Goal: Information Seeking & Learning: Learn about a topic

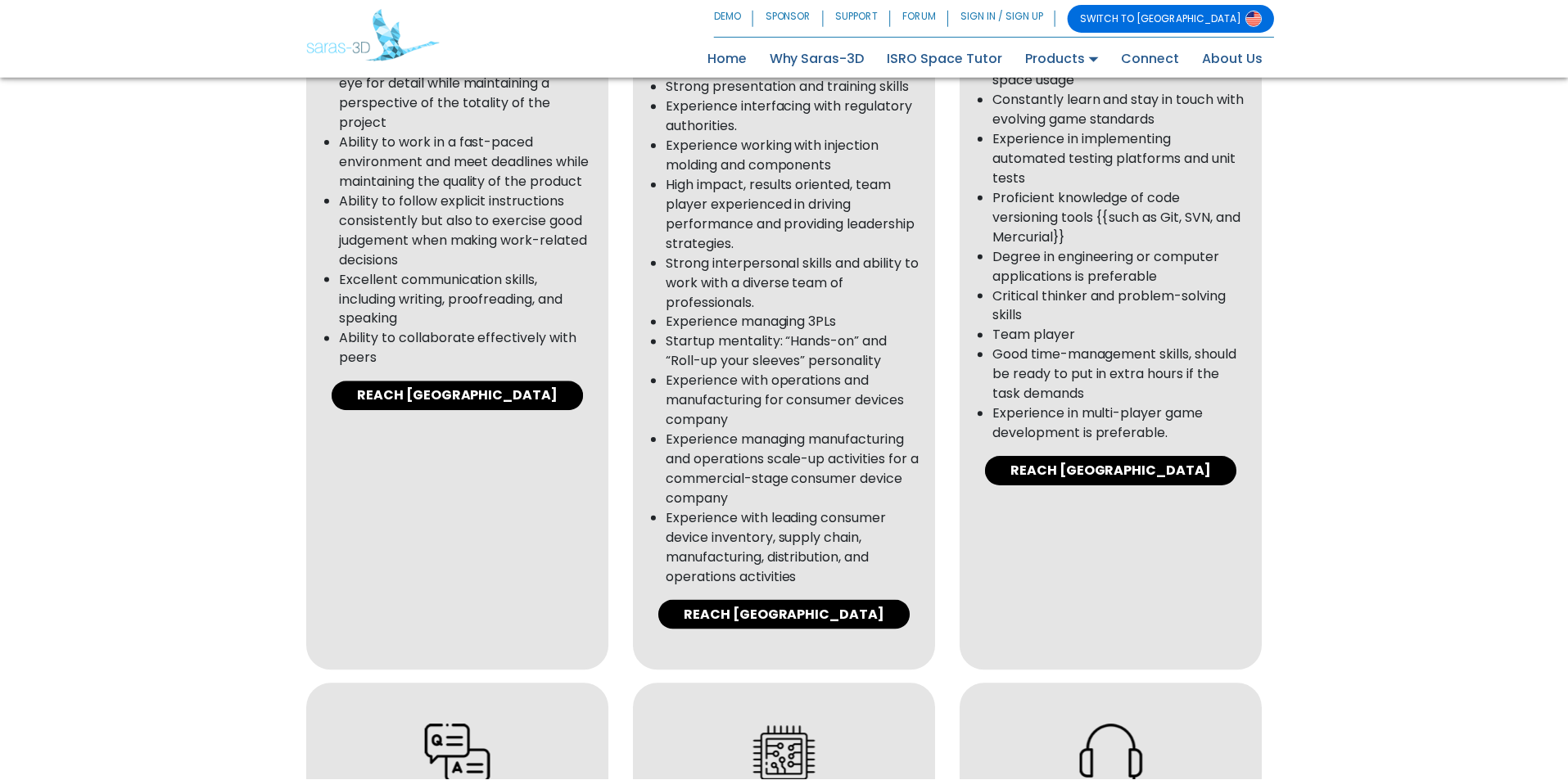
scroll to position [1310, 0]
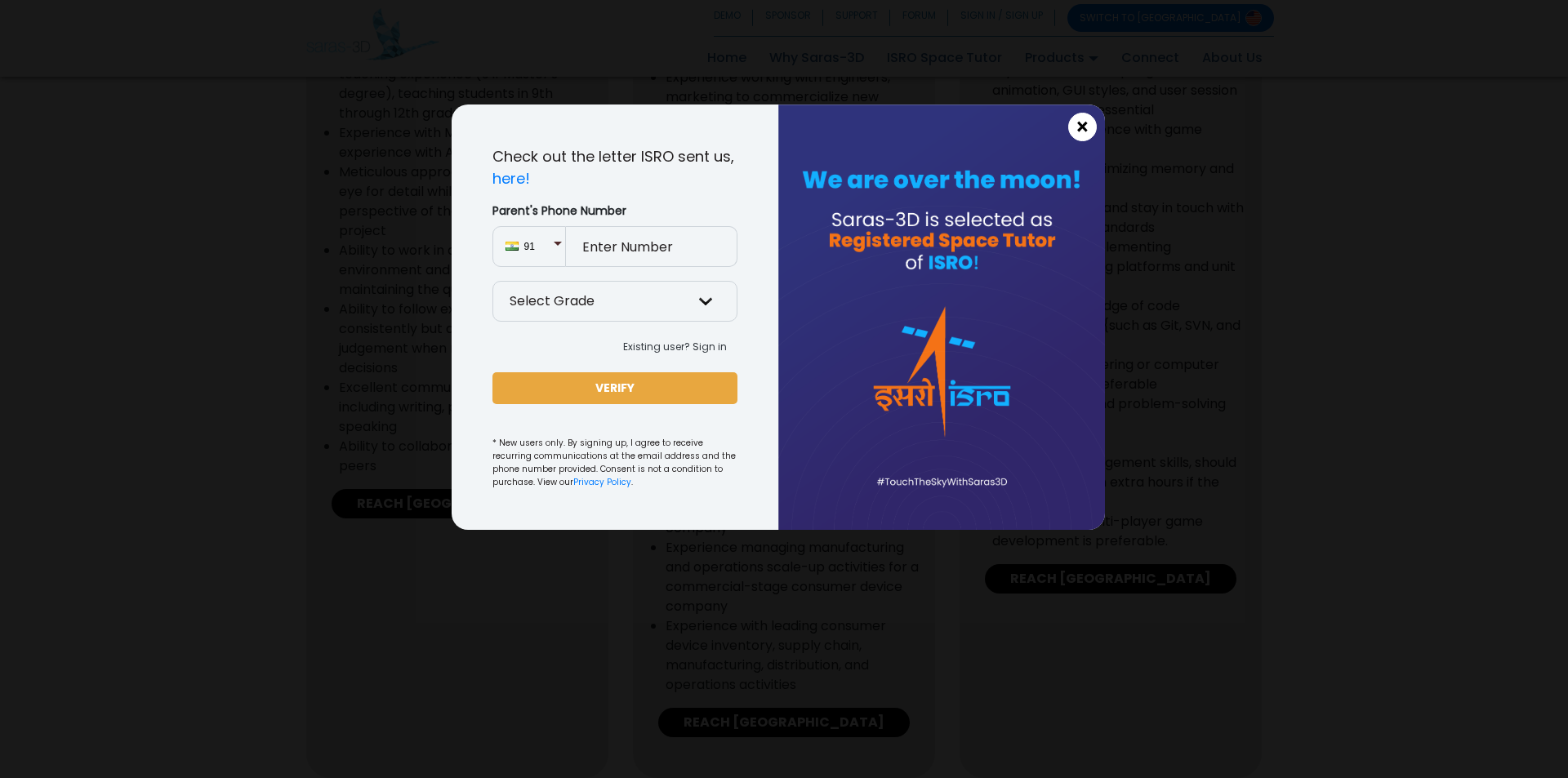
click at [1083, 124] on span "×" at bounding box center [1082, 127] width 14 height 21
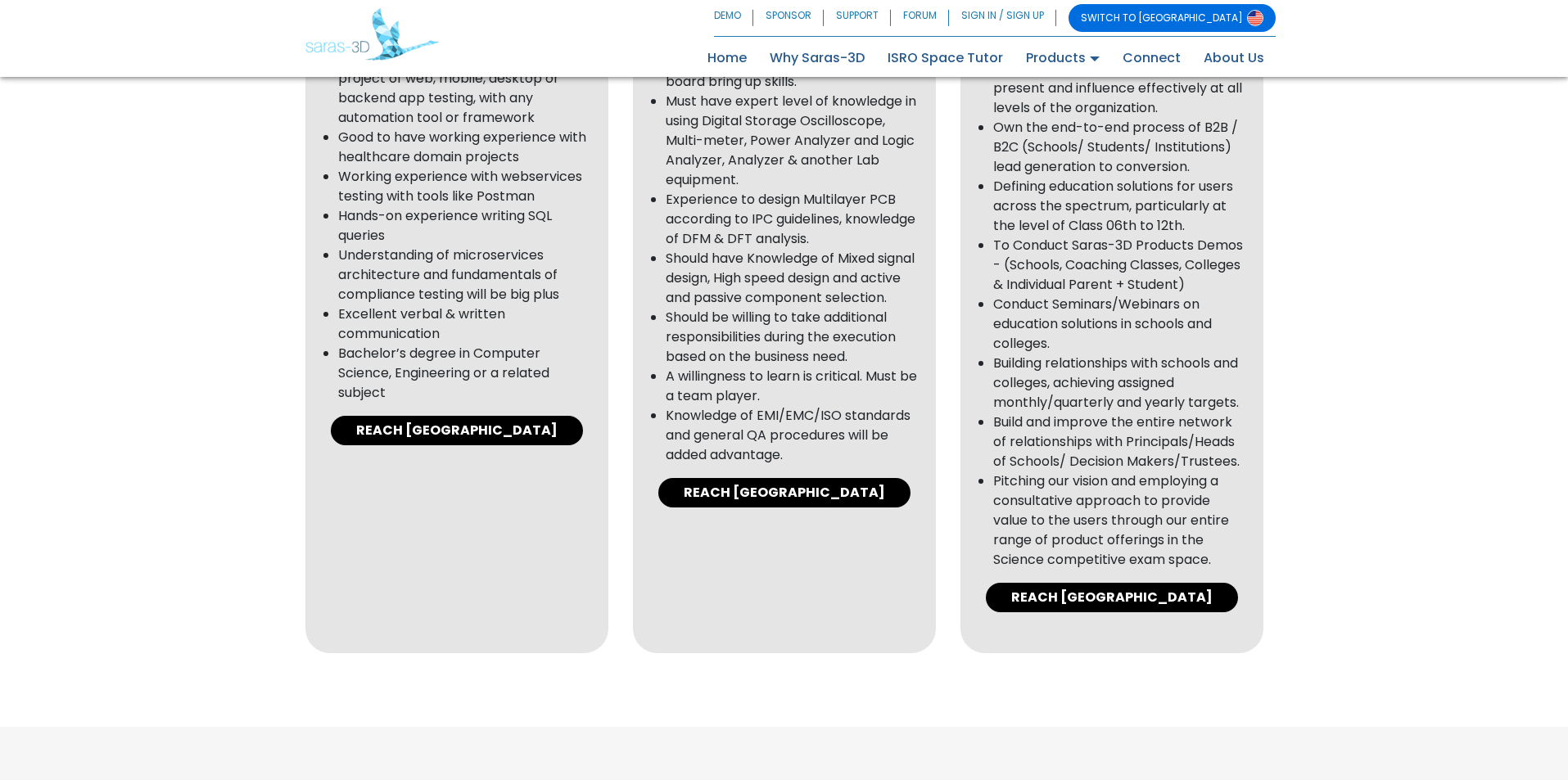
scroll to position [2530, 0]
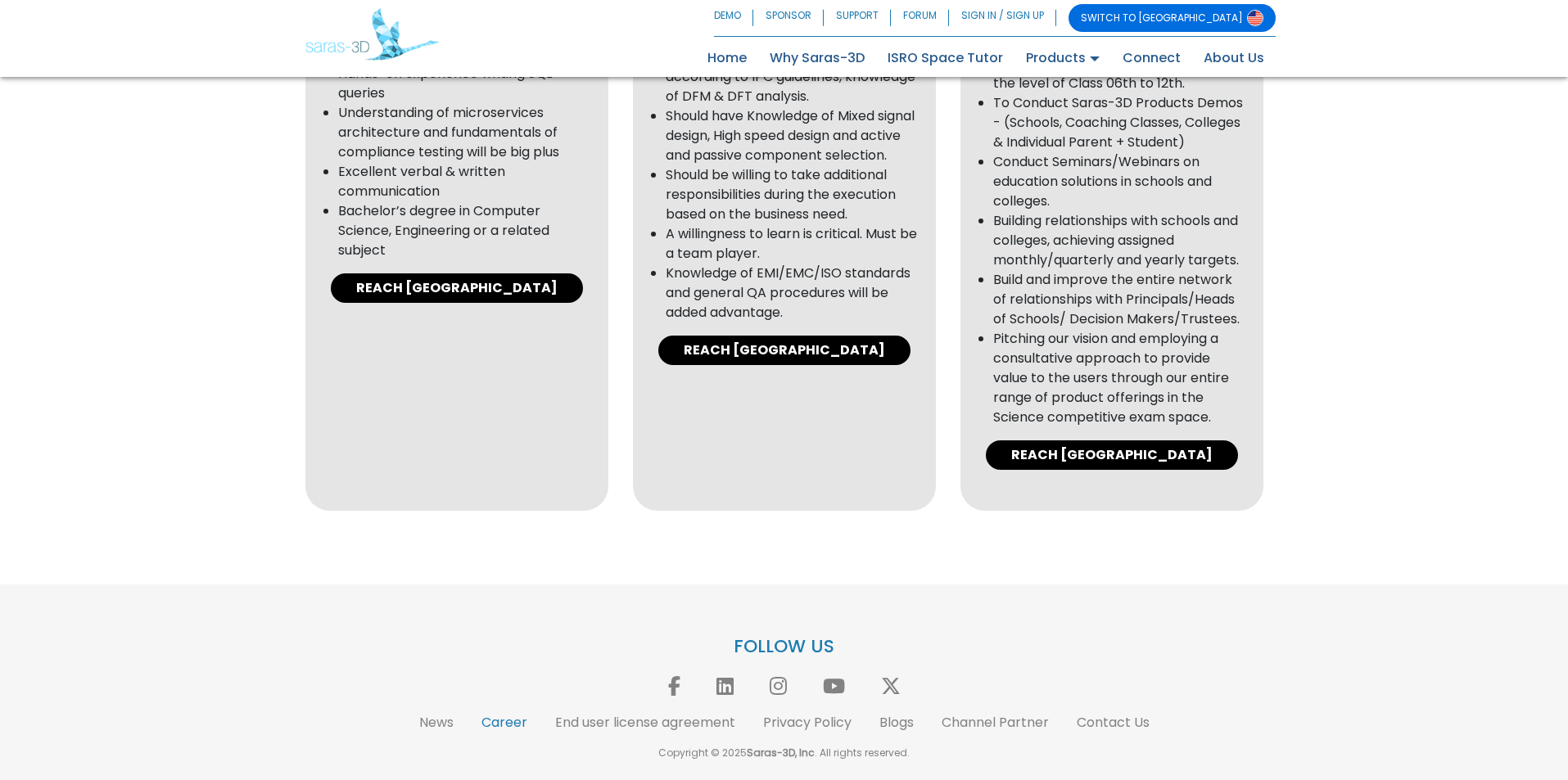
click at [503, 725] on link "Career" at bounding box center [504, 722] width 46 height 19
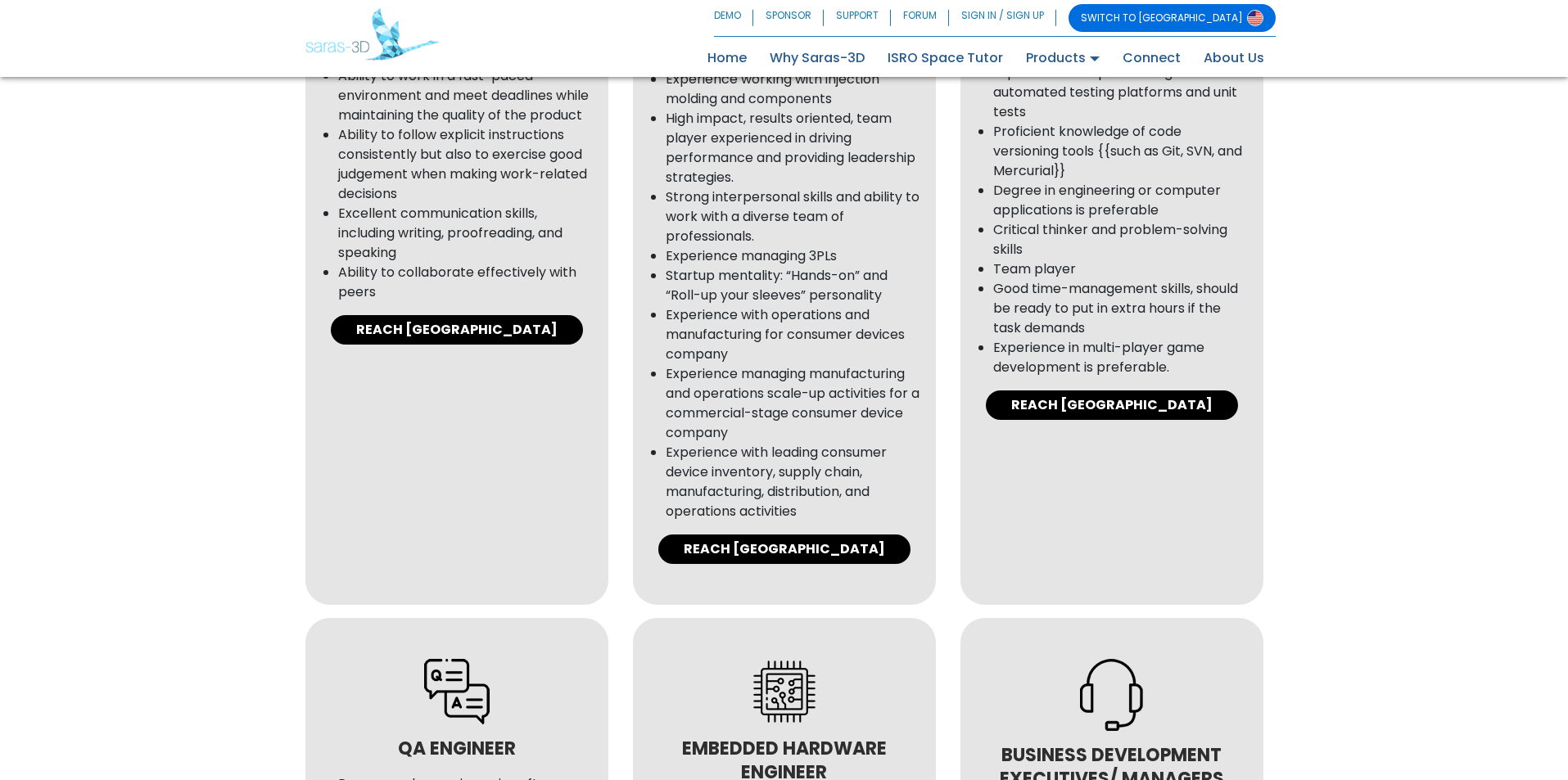
scroll to position [1556, 0]
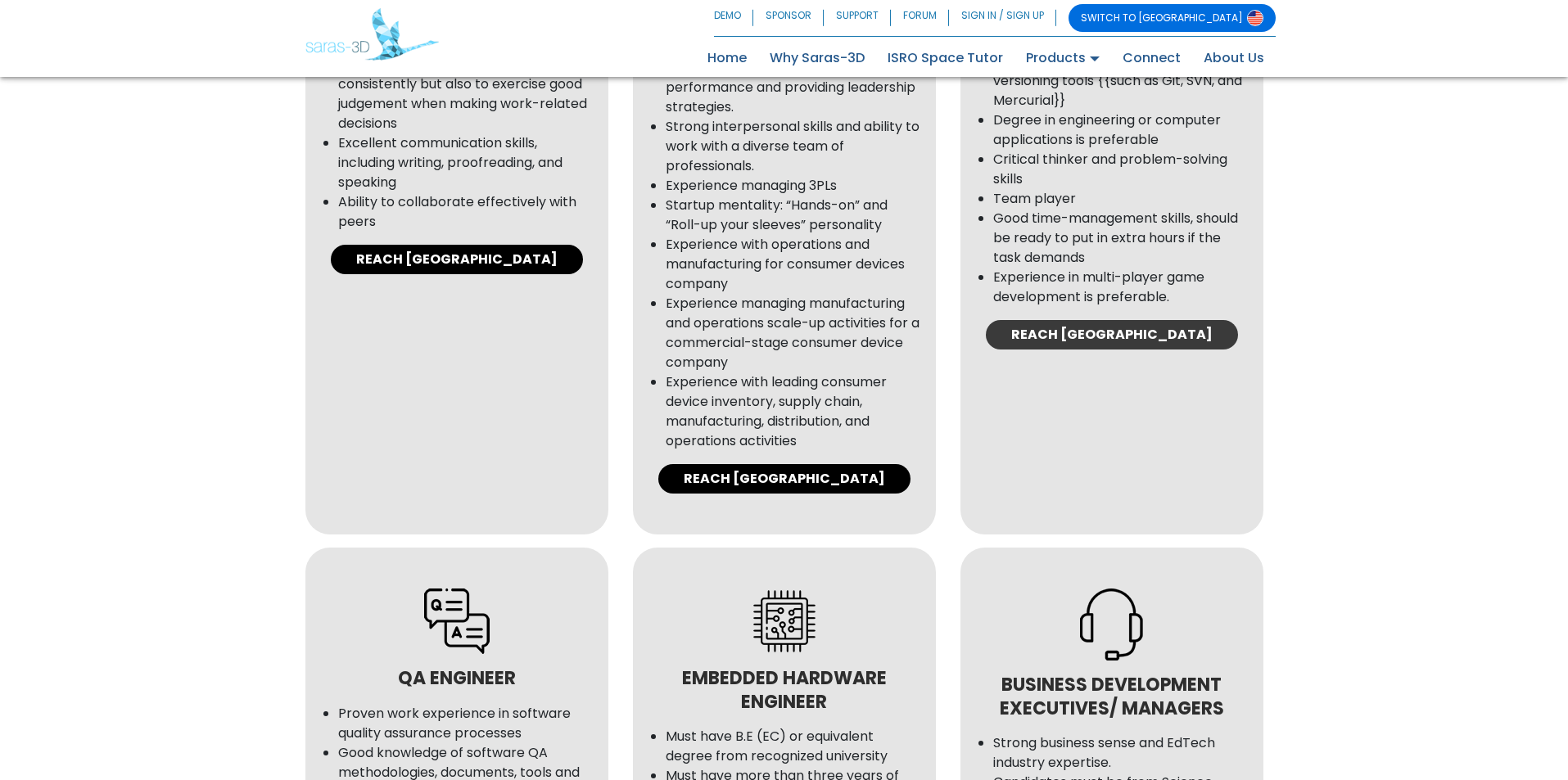
click at [1095, 334] on link "REACH [GEOGRAPHIC_DATA]" at bounding box center [1111, 334] width 252 height 29
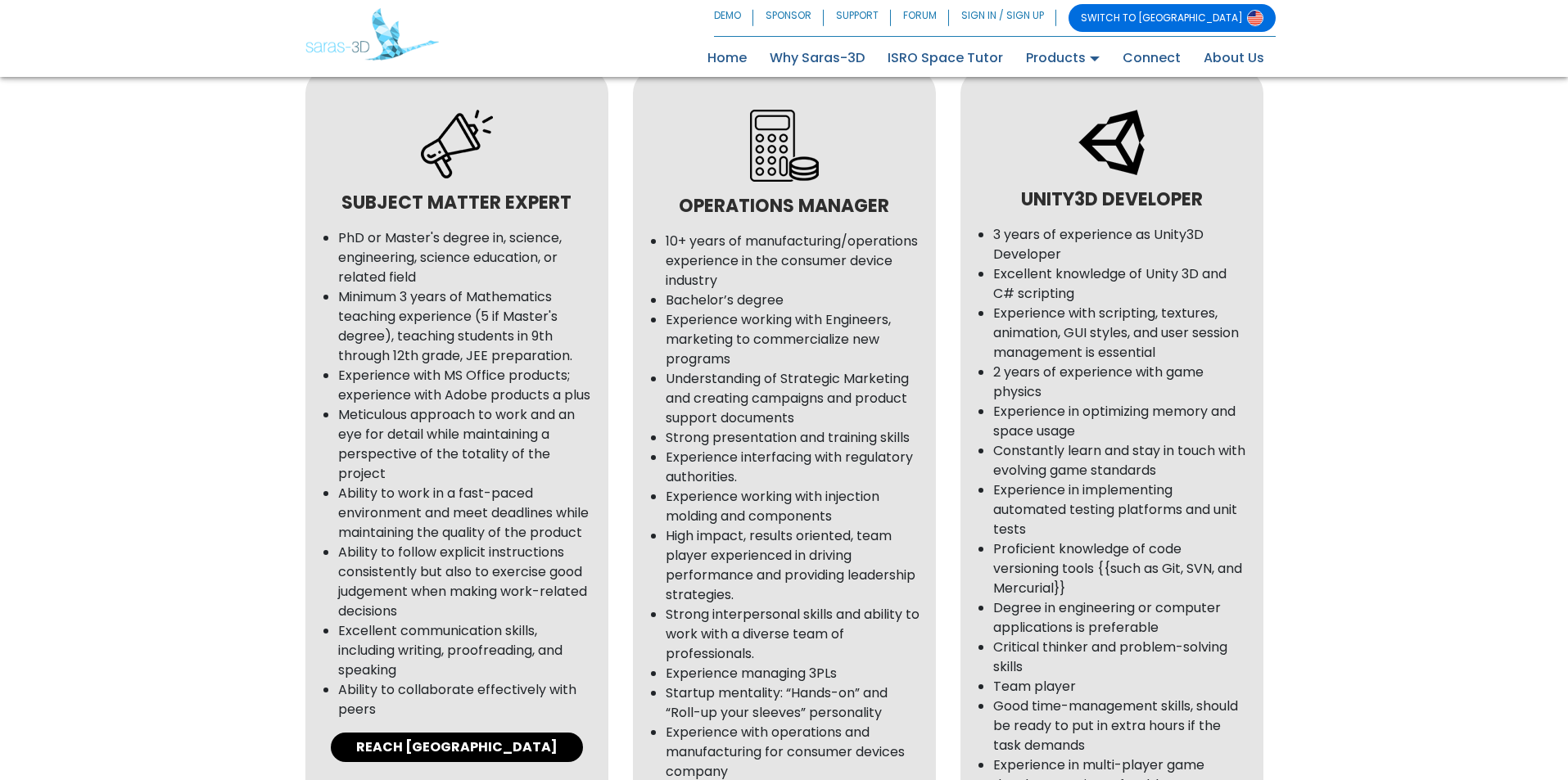
scroll to position [1065, 0]
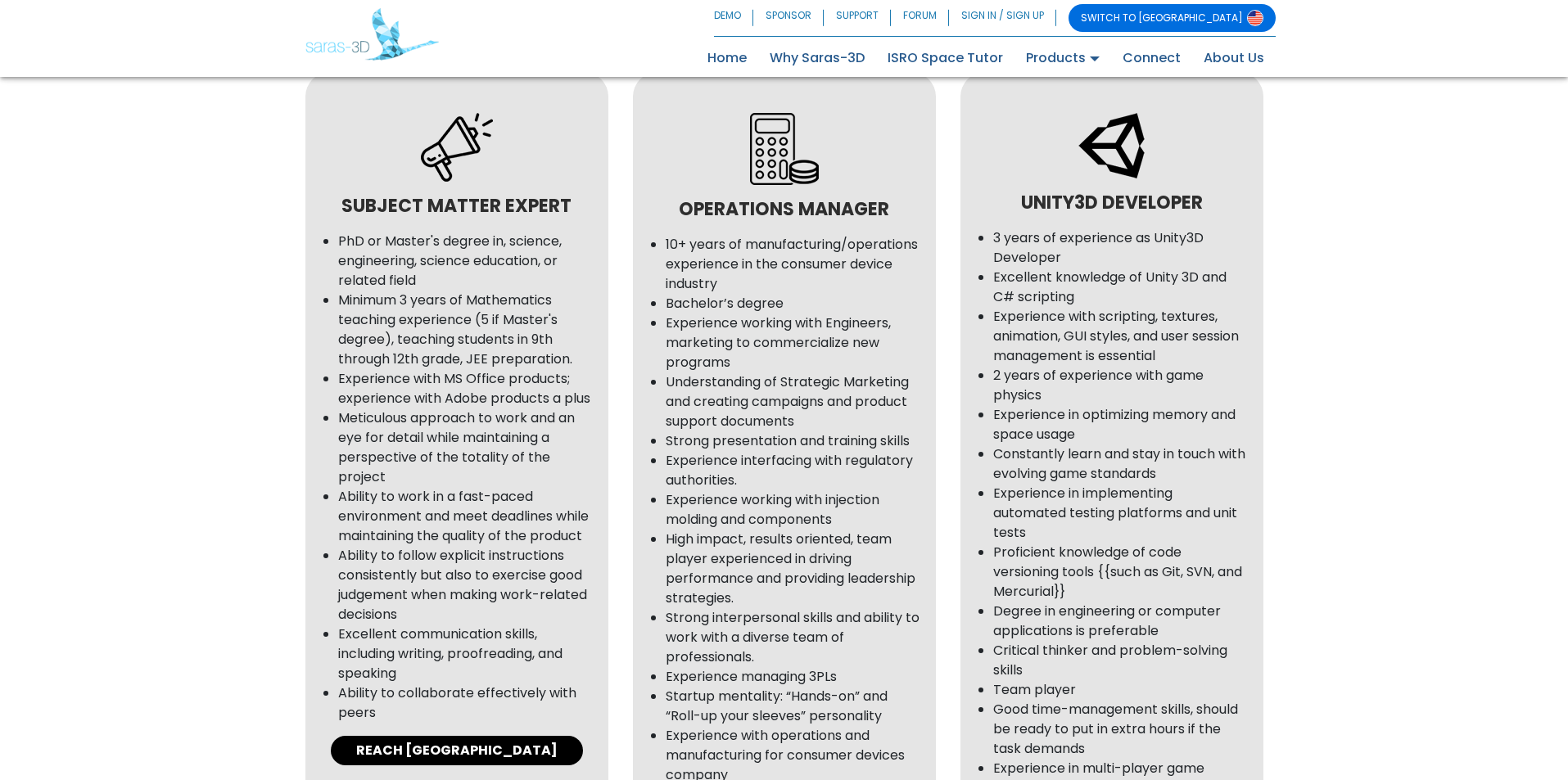
click at [1143, 422] on li "Experience in optimizing memory and space usage" at bounding box center [1120, 424] width 254 height 39
click at [1179, 422] on li "Experience in optimizing memory and space usage" at bounding box center [1120, 424] width 254 height 39
drag, startPoint x: 1202, startPoint y: 423, endPoint x: 1193, endPoint y: 426, distance: 9.5
click at [1201, 423] on li "Experience in optimizing memory and space usage" at bounding box center [1120, 424] width 254 height 39
click at [1048, 453] on li "Constantly learn and stay in touch with evolving game standards" at bounding box center [1120, 463] width 254 height 39
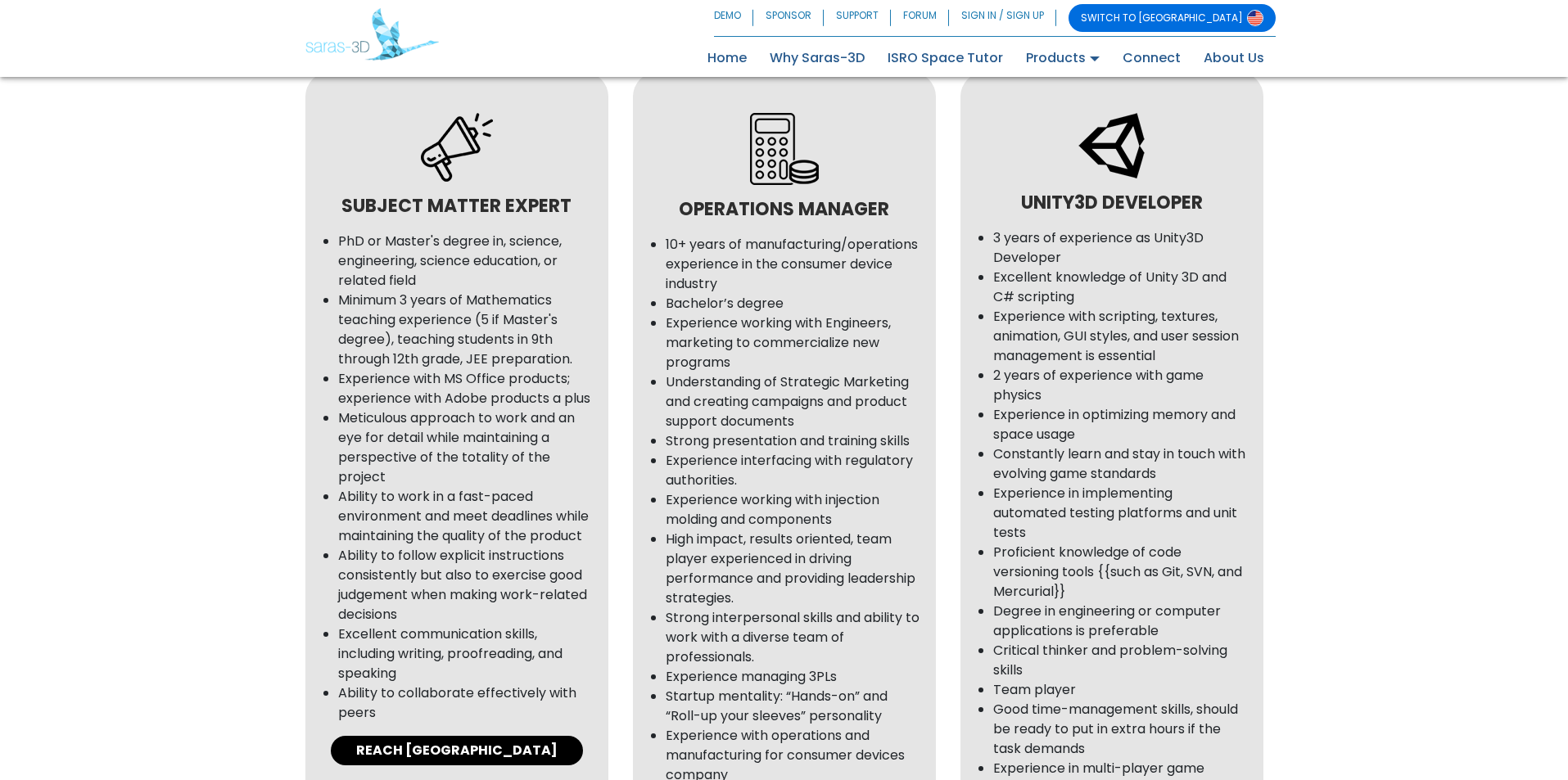
click at [1088, 453] on li "Constantly learn and stay in touch with evolving game standards" at bounding box center [1120, 463] width 254 height 39
drag, startPoint x: 1149, startPoint y: 453, endPoint x: 1185, endPoint y: 453, distance: 36.0
click at [1150, 453] on li "Constantly learn and stay in touch with evolving game standards" at bounding box center [1120, 463] width 254 height 39
click at [1186, 453] on li "Constantly learn and stay in touch with evolving game standards" at bounding box center [1120, 463] width 254 height 39
click at [1021, 490] on li "Experience in implementing automated testing platforms and unit tests" at bounding box center [1120, 513] width 254 height 59
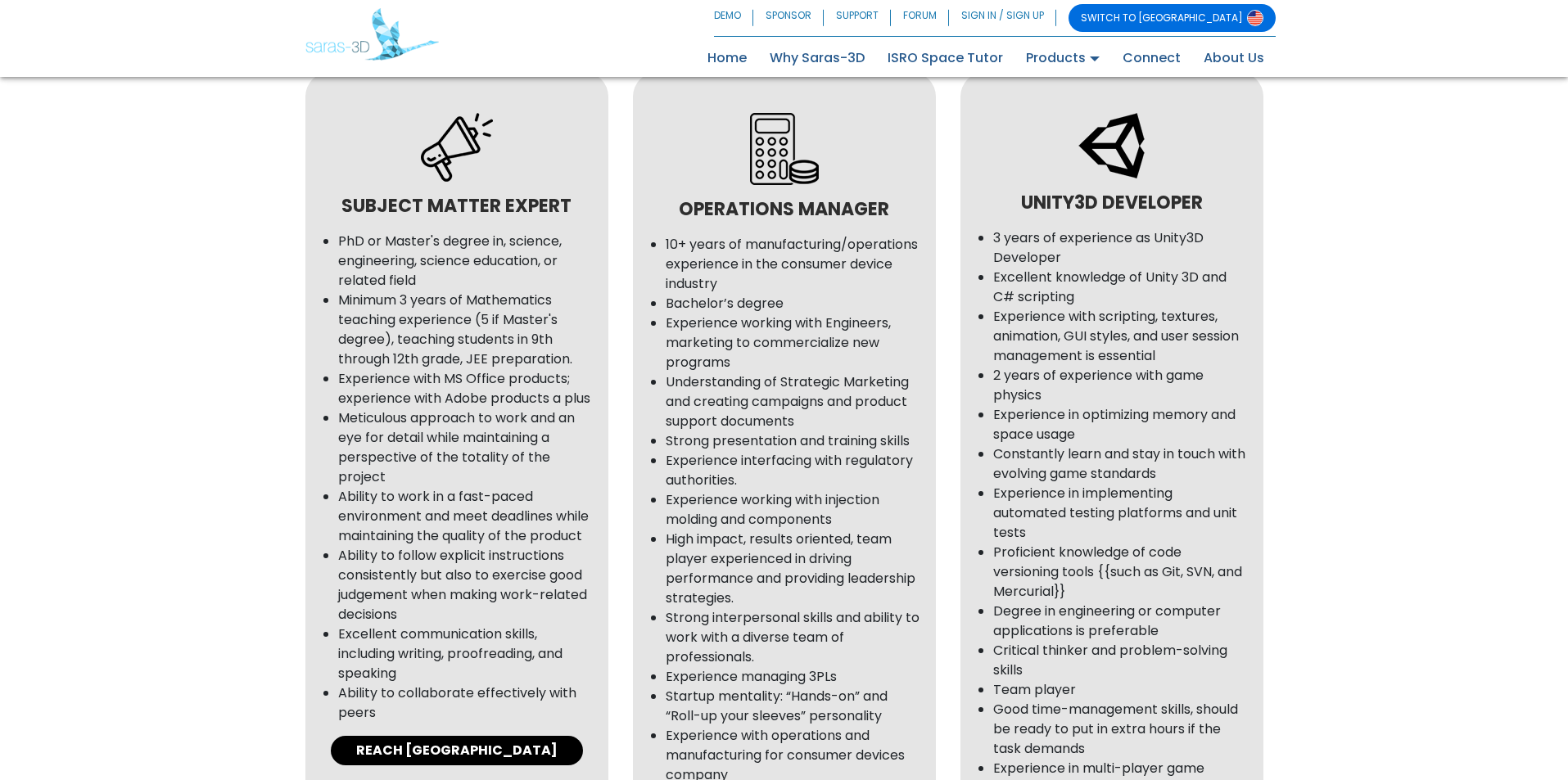
drag, startPoint x: 1080, startPoint y: 483, endPoint x: 1112, endPoint y: 482, distance: 32.0
click at [1085, 484] on li "Experience in implementing automated testing platforms and unit tests" at bounding box center [1120, 513] width 254 height 59
drag, startPoint x: 1116, startPoint y: 481, endPoint x: 1171, endPoint y: 481, distance: 55.0
click at [1120, 481] on li "Constantly learn and stay in touch with evolving game standards" at bounding box center [1120, 463] width 254 height 39
click at [1173, 481] on li "Constantly learn and stay in touch with evolving game standards" at bounding box center [1120, 463] width 254 height 39
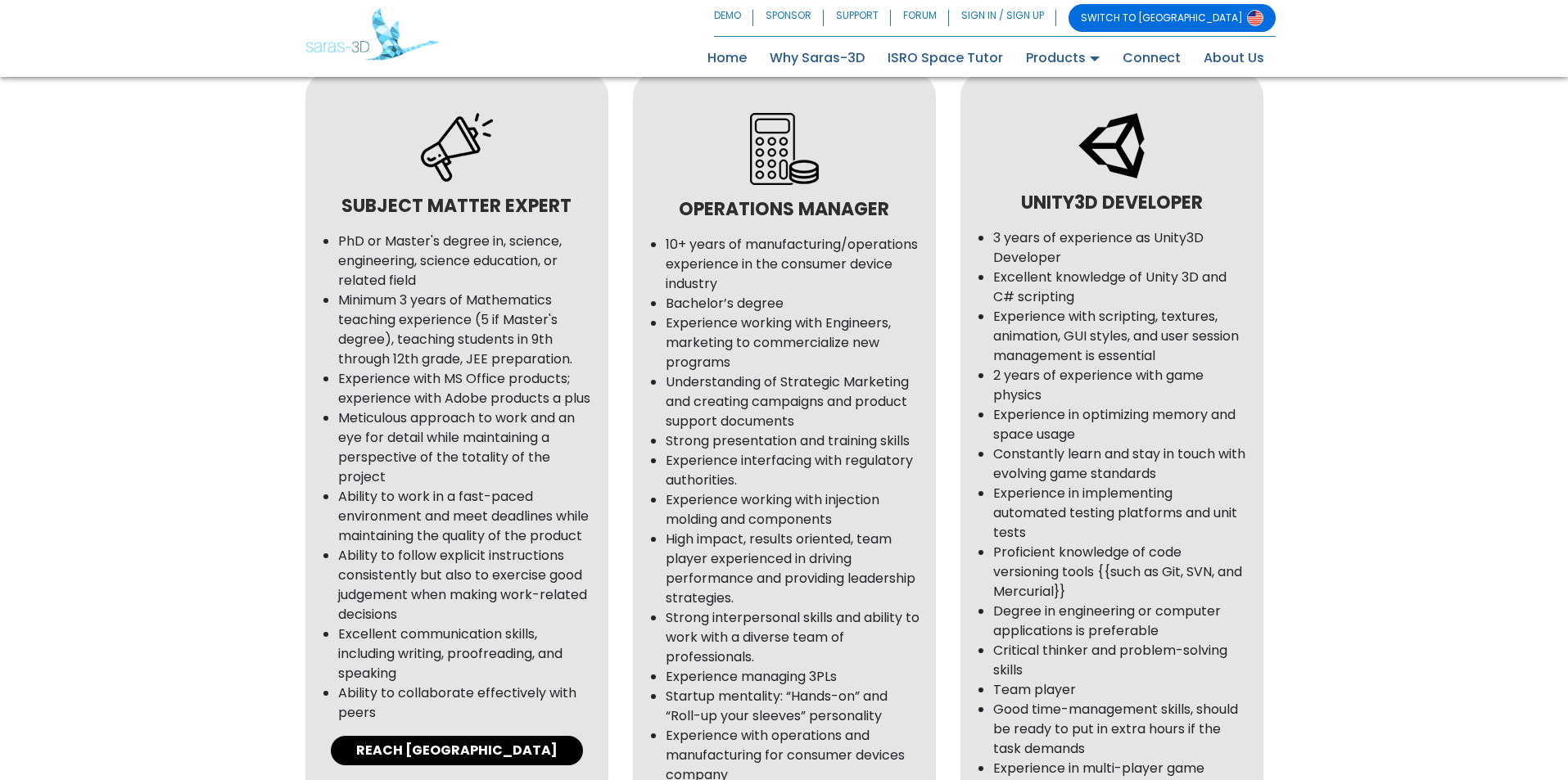
drag, startPoint x: 1037, startPoint y: 501, endPoint x: 1120, endPoint y: 499, distance: 83.0
click at [1038, 501] on li "Experience in implementing automated testing platforms and unit tests" at bounding box center [1120, 513] width 254 height 59
click at [1120, 499] on li "Experience in implementing automated testing platforms and unit tests" at bounding box center [1120, 513] width 254 height 59
click at [1074, 529] on li "Experience in implementing automated testing platforms and unit tests" at bounding box center [1120, 513] width 254 height 59
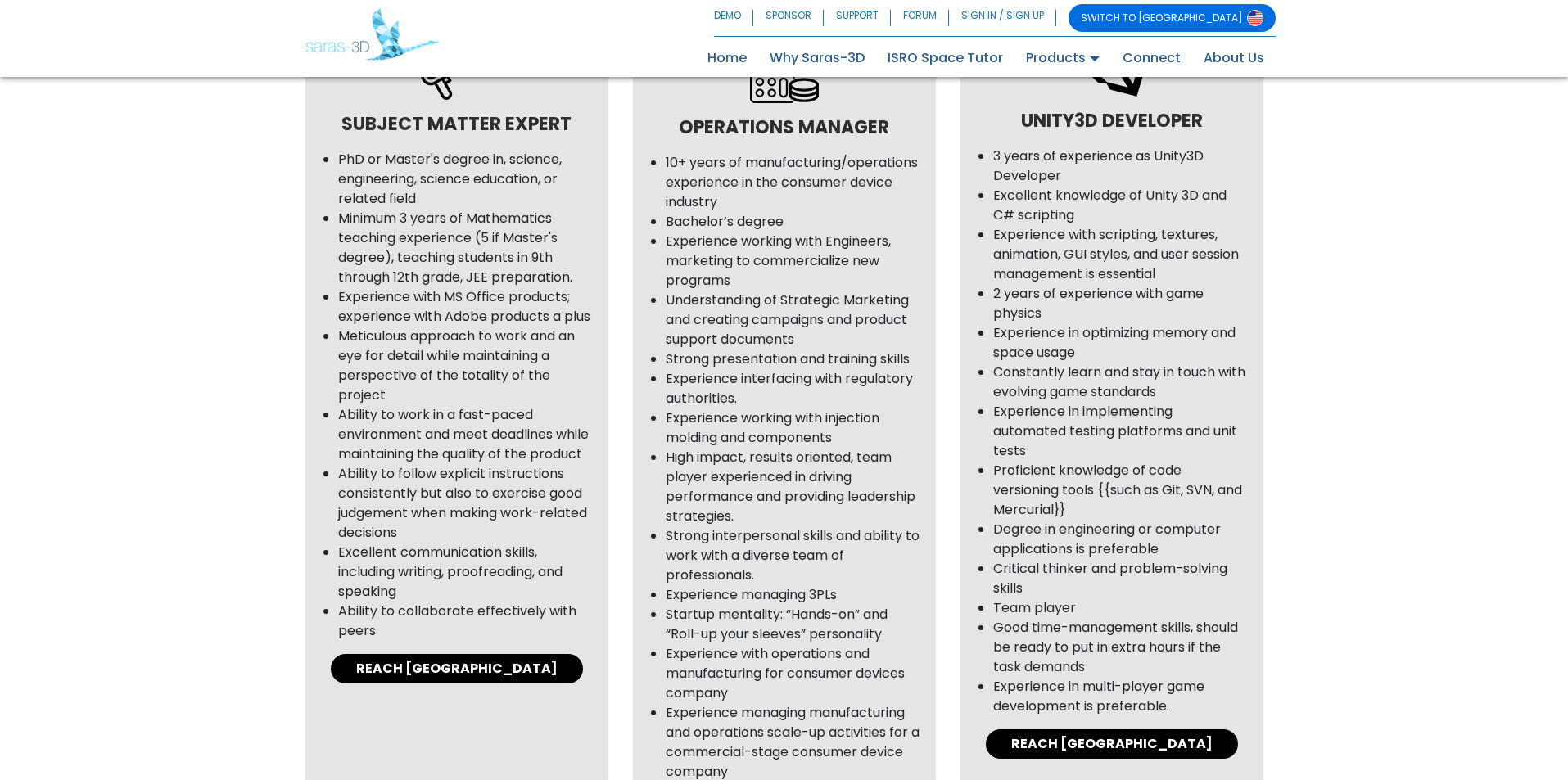
click at [1011, 530] on li "Degree in engineering or computer applications is preferable" at bounding box center [1120, 539] width 254 height 39
drag, startPoint x: 1034, startPoint y: 529, endPoint x: 1075, endPoint y: 529, distance: 41.0
click at [1035, 529] on li "Degree in engineering or computer applications is preferable" at bounding box center [1120, 539] width 254 height 39
drag, startPoint x: 1087, startPoint y: 529, endPoint x: 1120, endPoint y: 529, distance: 33.0
click at [1089, 529] on li "Degree in engineering or computer applications is preferable" at bounding box center [1120, 539] width 254 height 39
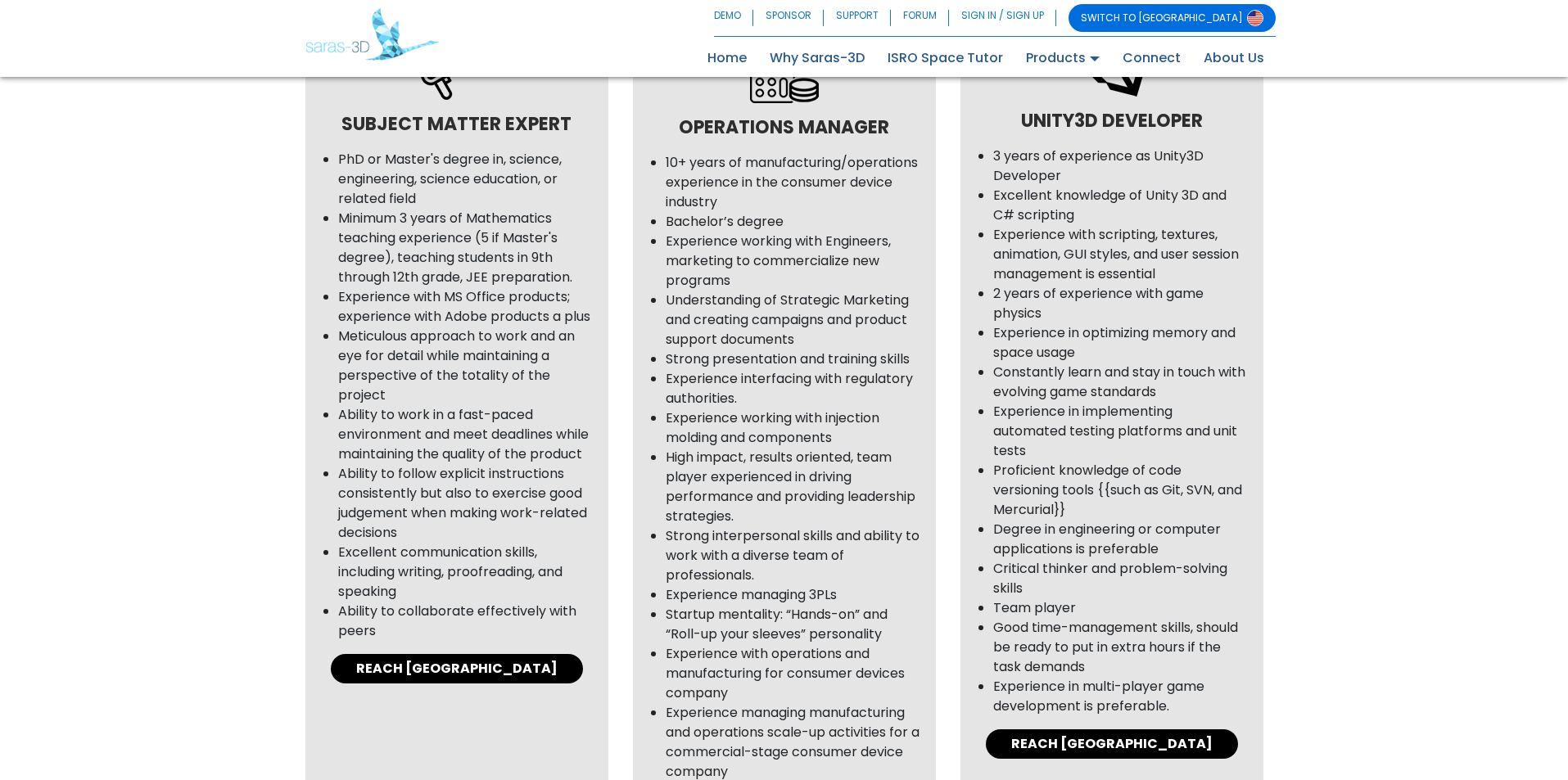
drag, startPoint x: 1140, startPoint y: 529, endPoint x: 1172, endPoint y: 529, distance: 32.0
click at [1141, 529] on li "Degree in engineering or computer applications is preferable" at bounding box center [1120, 539] width 254 height 39
click at [1216, 533] on li "Degree in engineering or computer applications is preferable" at bounding box center [1120, 539] width 254 height 39
click at [1019, 579] on li "Critical thinker and problem-solving skills" at bounding box center [1120, 579] width 254 height 39
click at [1078, 578] on li "Critical thinker and problem-solving skills" at bounding box center [1120, 579] width 254 height 39
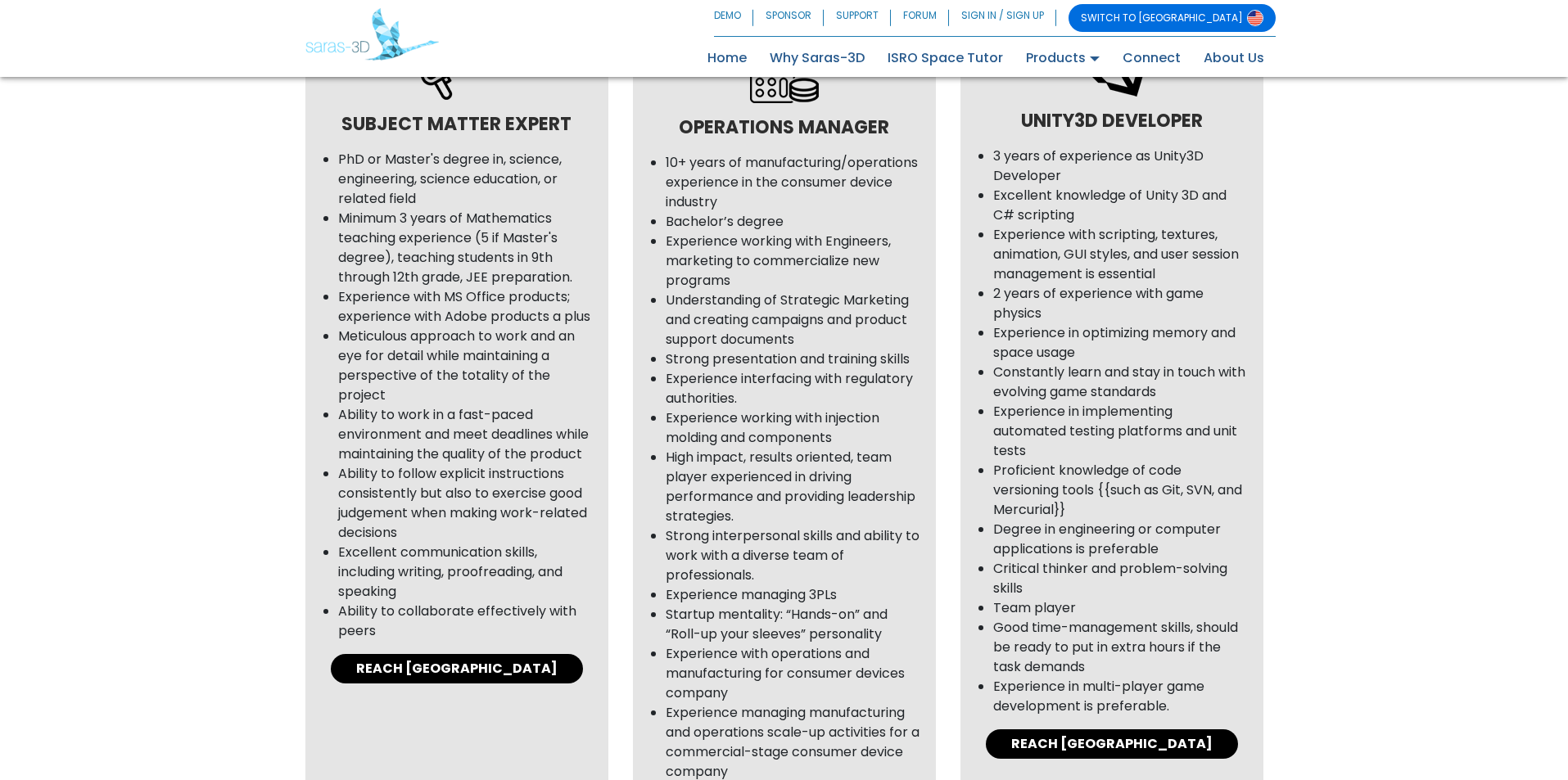
drag, startPoint x: 1140, startPoint y: 576, endPoint x: 1169, endPoint y: 575, distance: 29.0
click at [1142, 575] on li "Critical thinker and problem-solving skills" at bounding box center [1120, 579] width 254 height 39
drag, startPoint x: 1169, startPoint y: 575, endPoint x: 1218, endPoint y: 575, distance: 49.0
click at [1172, 575] on li "Critical thinker and problem-solving skills" at bounding box center [1120, 579] width 254 height 39
click at [1218, 575] on li "Critical thinker and problem-solving skills" at bounding box center [1120, 579] width 254 height 39
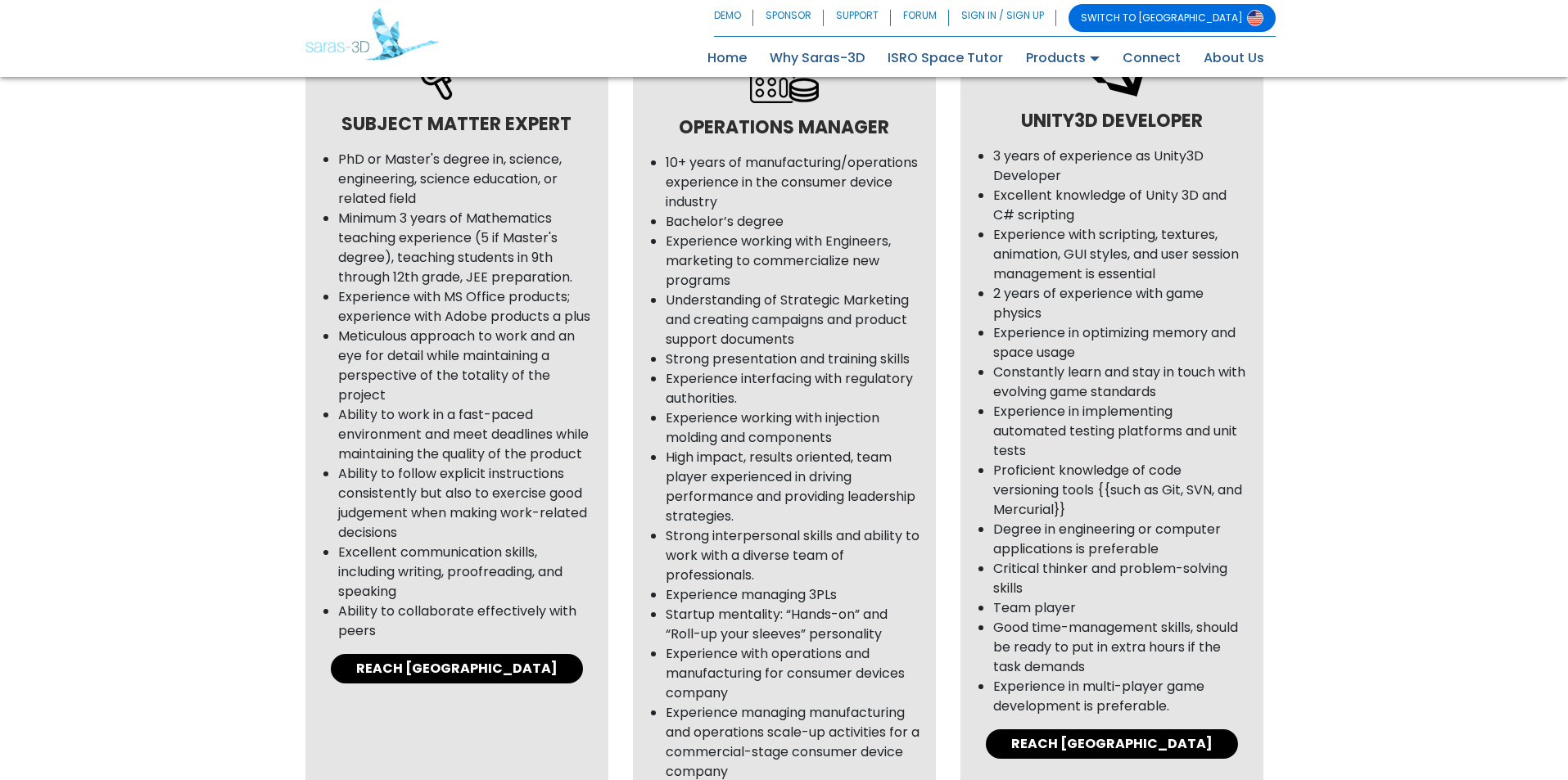
click at [1001, 593] on li "Critical thinker and problem-solving skills" at bounding box center [1120, 579] width 254 height 39
drag, startPoint x: 1001, startPoint y: 620, endPoint x: 1047, endPoint y: 614, distance: 46.4
click at [1006, 621] on li "Good time-management skills, should be ready to put in extra hours if the task …" at bounding box center [1120, 647] width 254 height 59
click at [1051, 612] on li "Team player" at bounding box center [1120, 609] width 254 height 20
drag, startPoint x: 1024, startPoint y: 633, endPoint x: 1059, endPoint y: 627, distance: 35.5
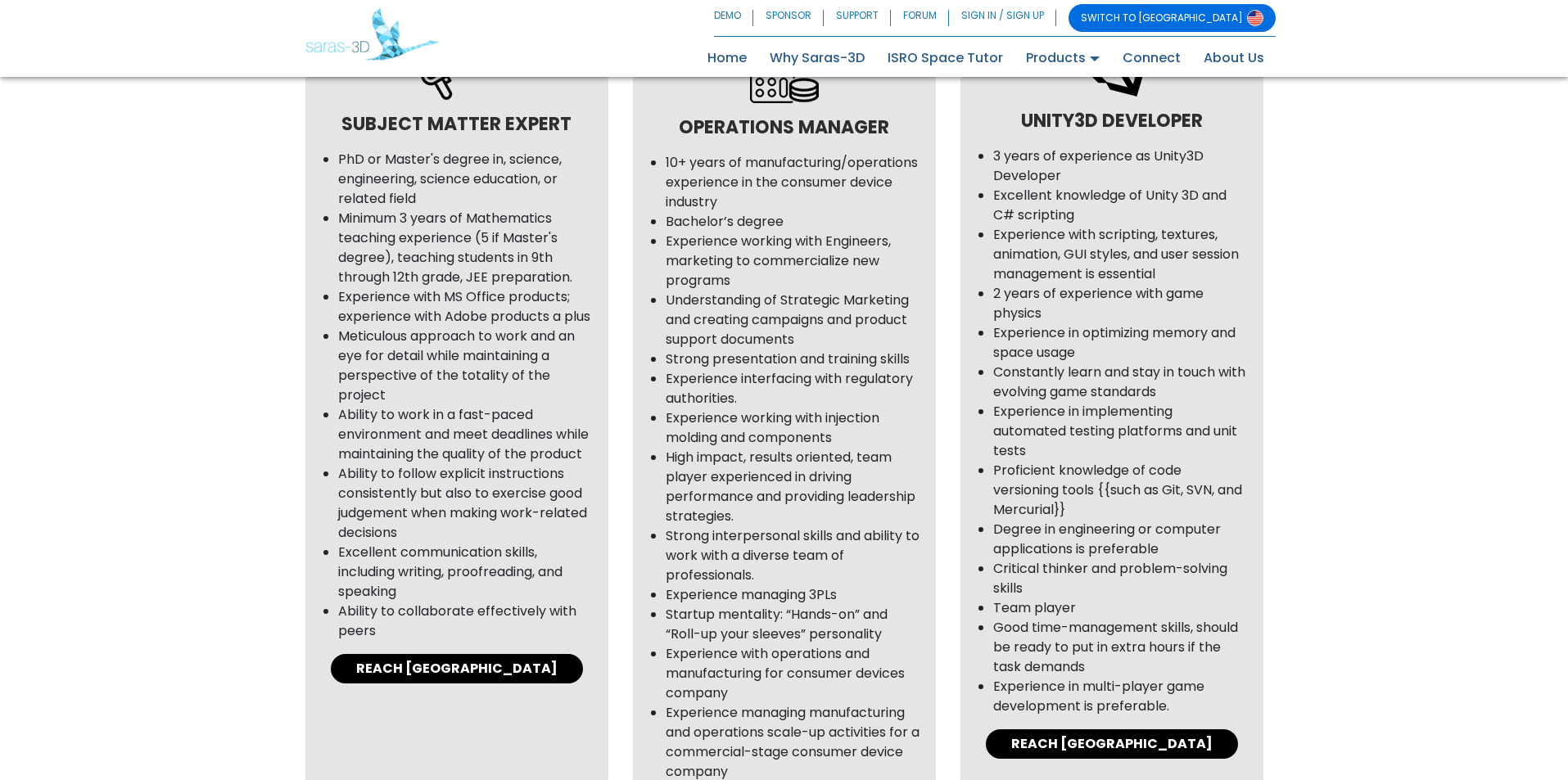
click at [1026, 633] on li "Good time-management skills, should be ready to put in extra hours if the task …" at bounding box center [1120, 647] width 254 height 59
drag, startPoint x: 1059, startPoint y: 627, endPoint x: 1104, endPoint y: 626, distance: 45.0
click at [1060, 627] on li "Good time-management skills, should be ready to put in extra hours if the task …" at bounding box center [1120, 647] width 254 height 59
click at [1121, 626] on li "Good time-management skills, should be ready to put in extra hours if the task …" at bounding box center [1120, 647] width 254 height 59
click at [1157, 626] on li "Good time-management skills, should be ready to put in extra hours if the task …" at bounding box center [1120, 647] width 254 height 59
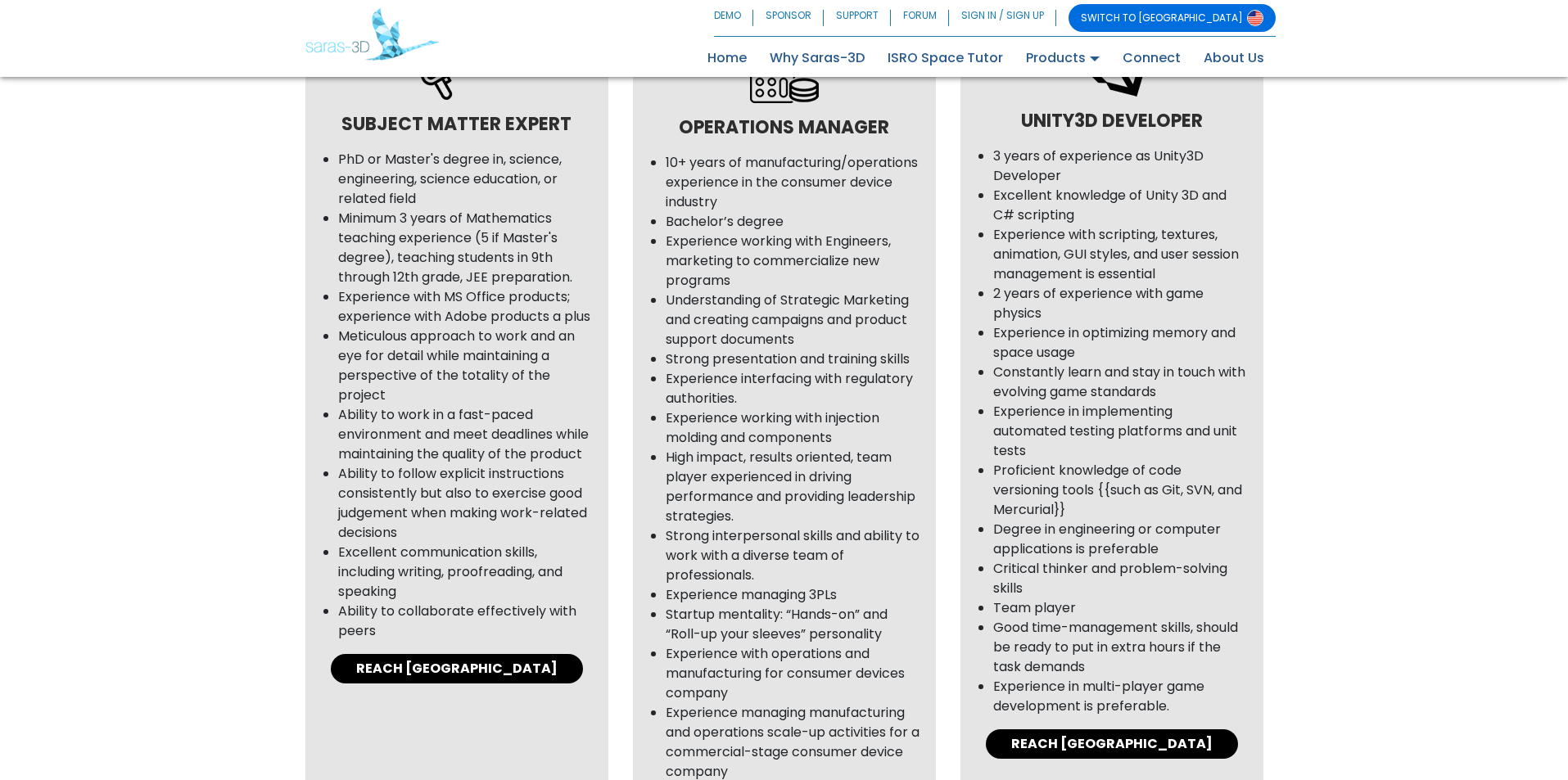
click at [1183, 626] on li "Good time-management skills, should be ready to put in extra hours if the task …" at bounding box center [1120, 647] width 254 height 59
drag, startPoint x: 1221, startPoint y: 633, endPoint x: 1070, endPoint y: 652, distance: 152.2
click at [1220, 633] on li "Good time-management skills, should be ready to put in extra hours if the task …" at bounding box center [1120, 647] width 254 height 59
click at [1071, 651] on li "Good time-management skills, should be ready to put in extra hours if the task …" at bounding box center [1120, 647] width 254 height 59
click at [1100, 649] on li "Good time-management skills, should be ready to put in extra hours if the task …" at bounding box center [1120, 647] width 254 height 59
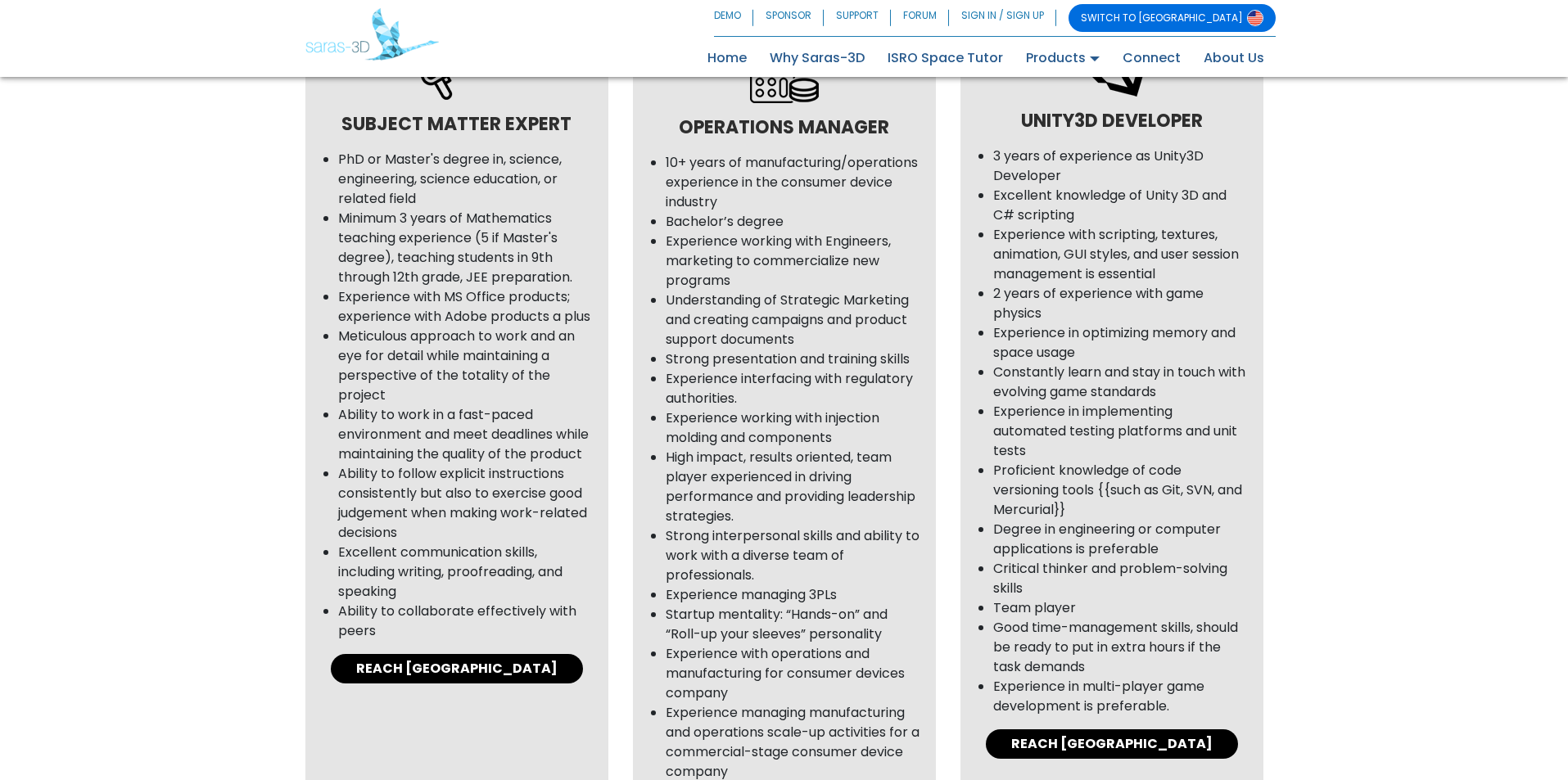
drag, startPoint x: 1123, startPoint y: 649, endPoint x: 1146, endPoint y: 649, distance: 23.0
click at [1125, 649] on li "Good time-management skills, should be ready to put in extra hours if the task …" at bounding box center [1120, 647] width 254 height 59
drag, startPoint x: 1146, startPoint y: 649, endPoint x: 1175, endPoint y: 649, distance: 29.0
click at [1147, 649] on li "Good time-management skills, should be ready to put in extra hours if the task …" at bounding box center [1120, 647] width 254 height 59
click at [1175, 649] on li "Good time-management skills, should be ready to put in extra hours if the task …" at bounding box center [1120, 647] width 254 height 59
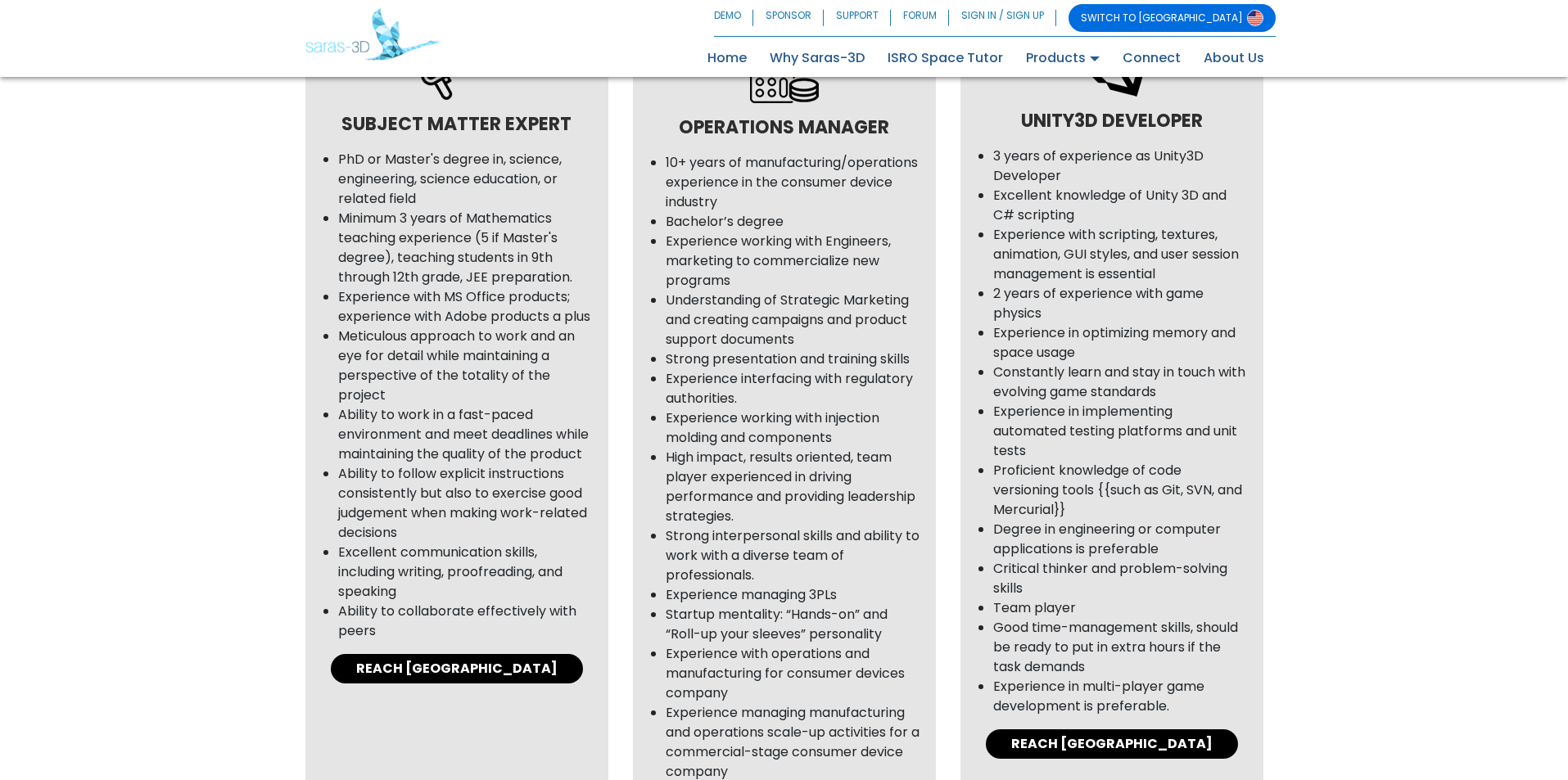
drag, startPoint x: 1202, startPoint y: 649, endPoint x: 1216, endPoint y: 649, distance: 14.0
click at [1204, 649] on li "Good time-management skills, should be ready to put in extra hours if the task …" at bounding box center [1120, 647] width 254 height 59
click at [1216, 649] on li "Good time-management skills, should be ready to put in extra hours if the task …" at bounding box center [1120, 647] width 254 height 59
click at [1006, 673] on li "Good time-management skills, should be ready to put in extra hours if the task …" at bounding box center [1120, 647] width 254 height 59
drag, startPoint x: 1059, startPoint y: 668, endPoint x: 1055, endPoint y: 700, distance: 32.2
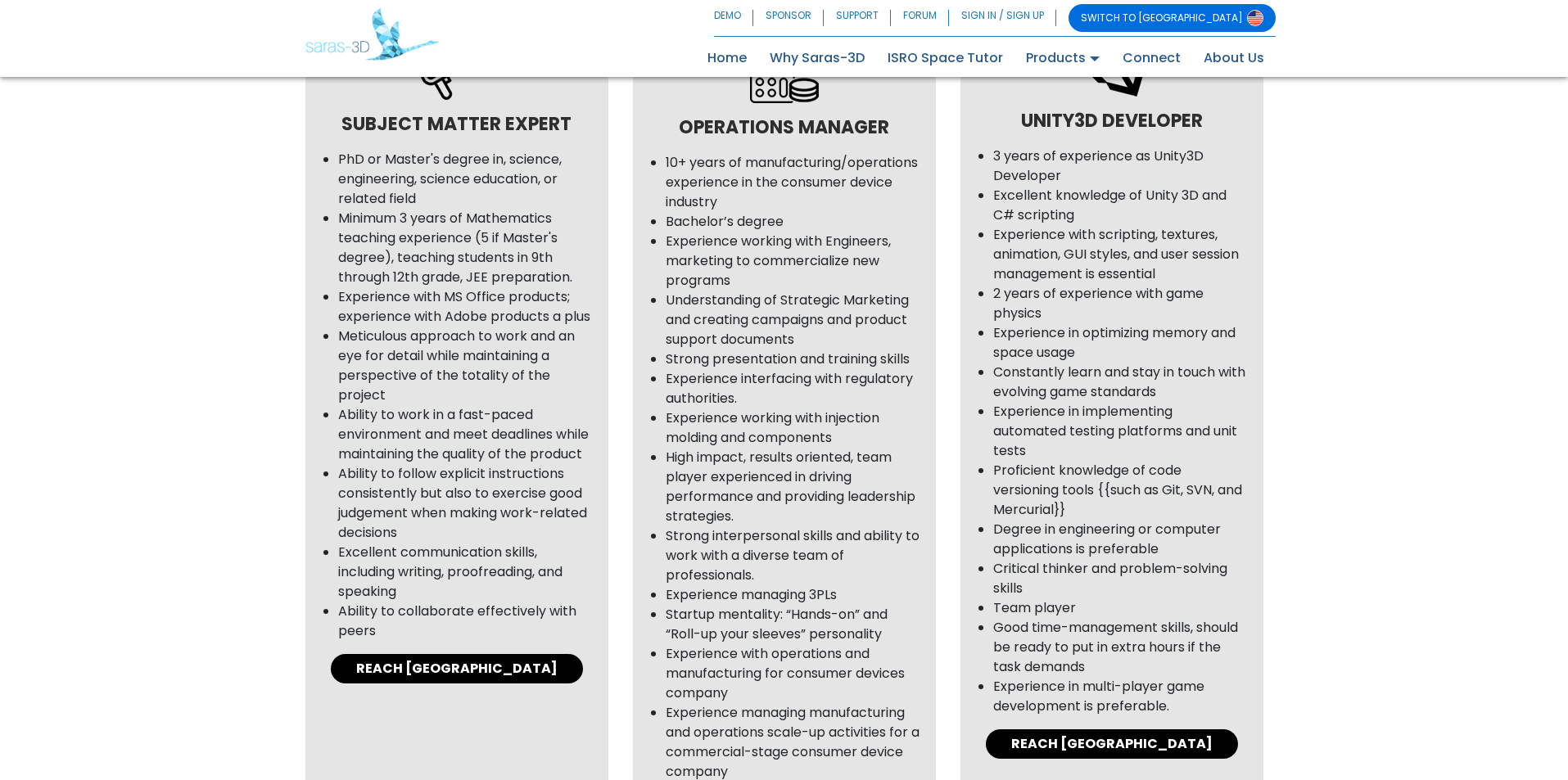
click at [1059, 673] on li "Good time-management skills, should be ready to put in extra hours if the task …" at bounding box center [1120, 647] width 254 height 59
click at [998, 688] on li "Experience in multi-player game development is preferable." at bounding box center [1120, 696] width 254 height 39
click at [1075, 682] on li "Experience in multi-player game development is preferable." at bounding box center [1120, 696] width 254 height 39
drag, startPoint x: 1121, startPoint y: 687, endPoint x: 1136, endPoint y: 690, distance: 15.3
click at [1122, 687] on li "Experience in multi-player game development is preferable." at bounding box center [1120, 696] width 254 height 39
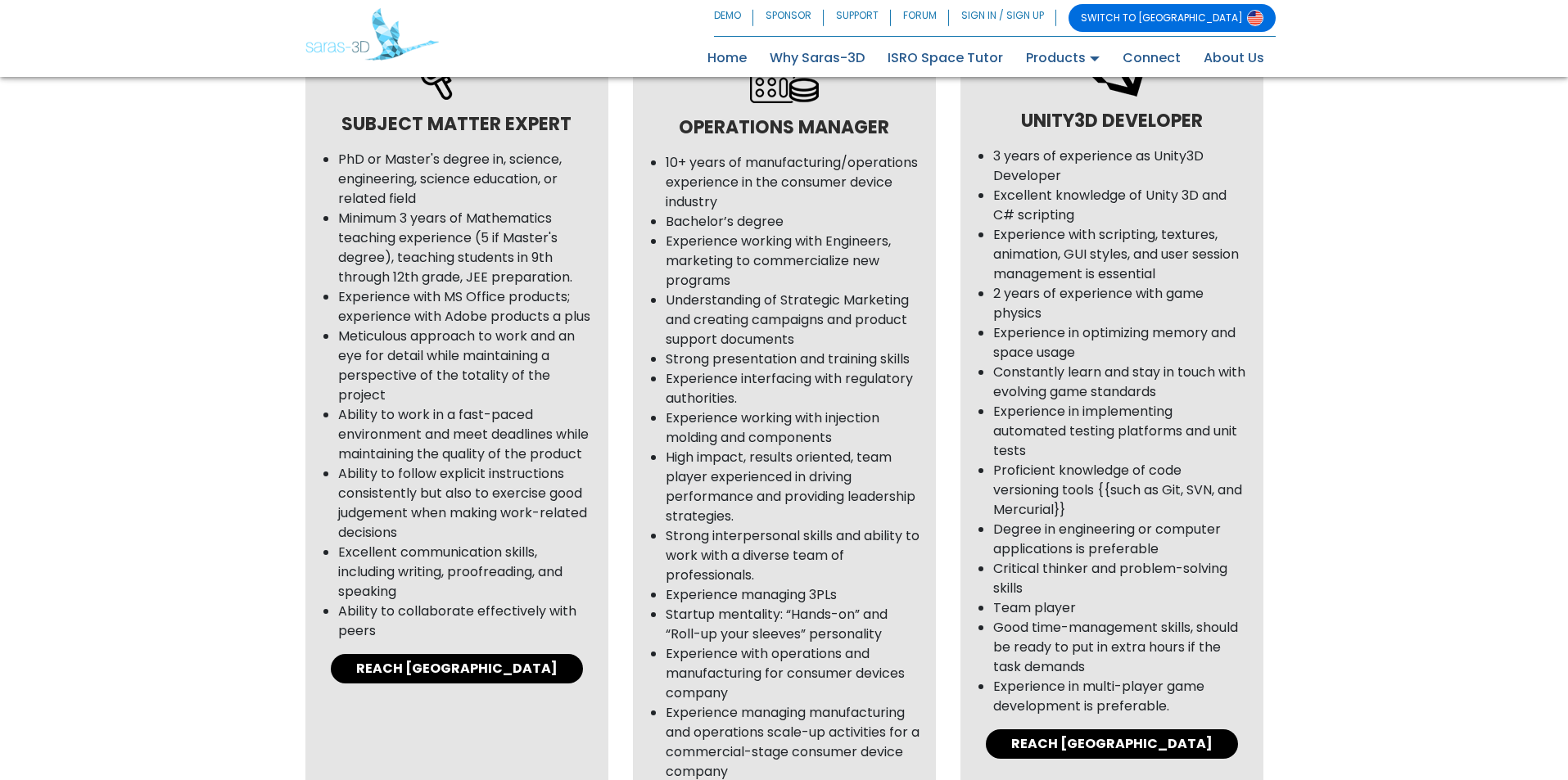
drag, startPoint x: 1154, startPoint y: 691, endPoint x: 1191, endPoint y: 691, distance: 37.0
click at [1157, 691] on li "Experience in multi-player game development is preferable." at bounding box center [1120, 696] width 254 height 39
click at [1191, 691] on li "Experience in multi-player game development is preferable." at bounding box center [1120, 696] width 254 height 39
click at [1034, 716] on div "Unity3D Developer 3 years of experience as Unity3D Developer Excellent knowledg…" at bounding box center [1111, 467] width 303 height 954
drag, startPoint x: 1092, startPoint y: 711, endPoint x: 1162, endPoint y: 711, distance: 70.0
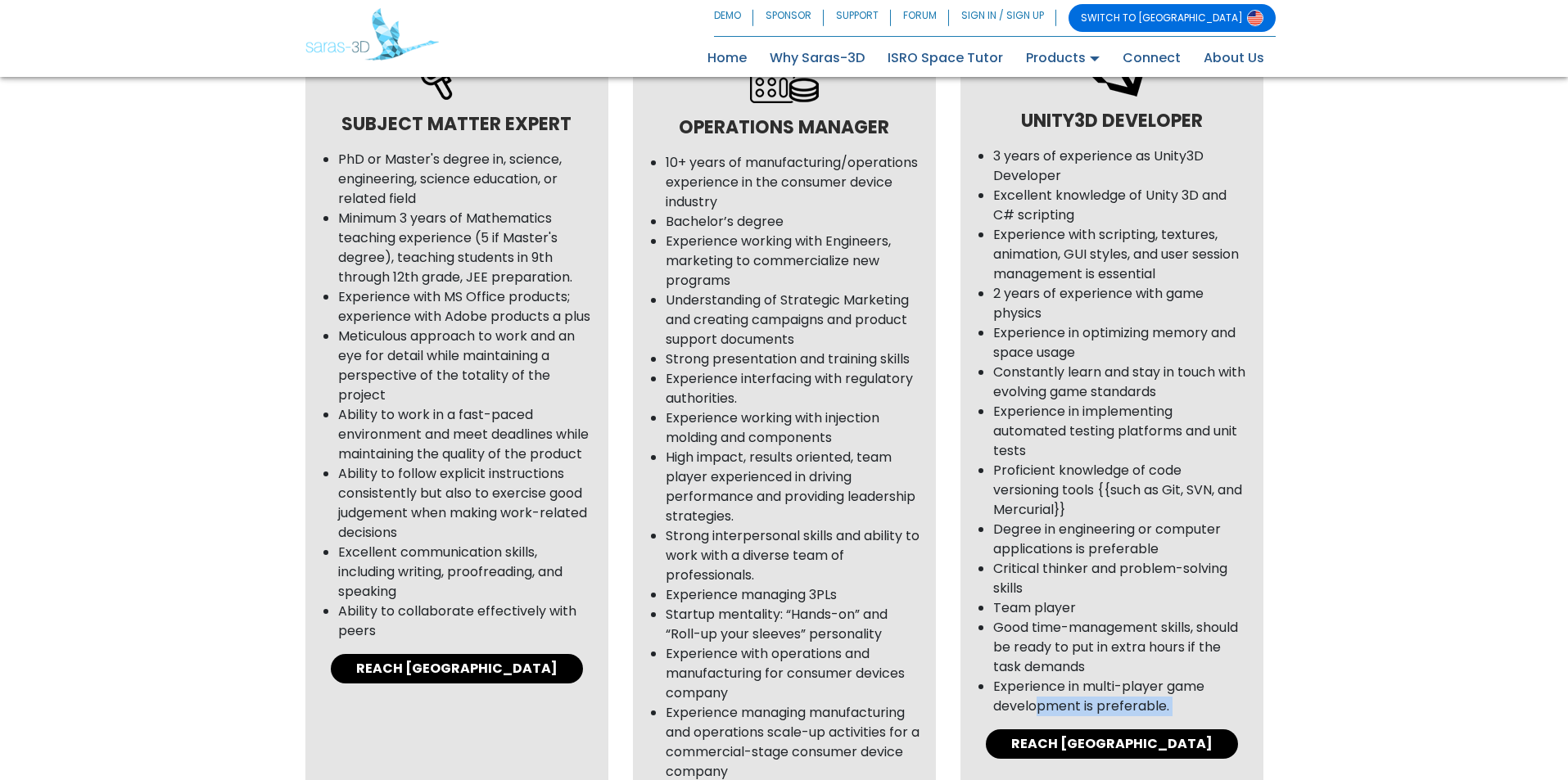
click at [1094, 711] on li "Experience in multi-player game development is preferable." at bounding box center [1120, 696] width 254 height 39
drag, startPoint x: 1169, startPoint y: 711, endPoint x: 1191, endPoint y: 711, distance: 22.0
click at [1171, 711] on li "Experience in multi-player game development is preferable." at bounding box center [1120, 696] width 254 height 39
click at [1196, 709] on li "Experience in multi-player game development is preferable." at bounding box center [1120, 696] width 254 height 39
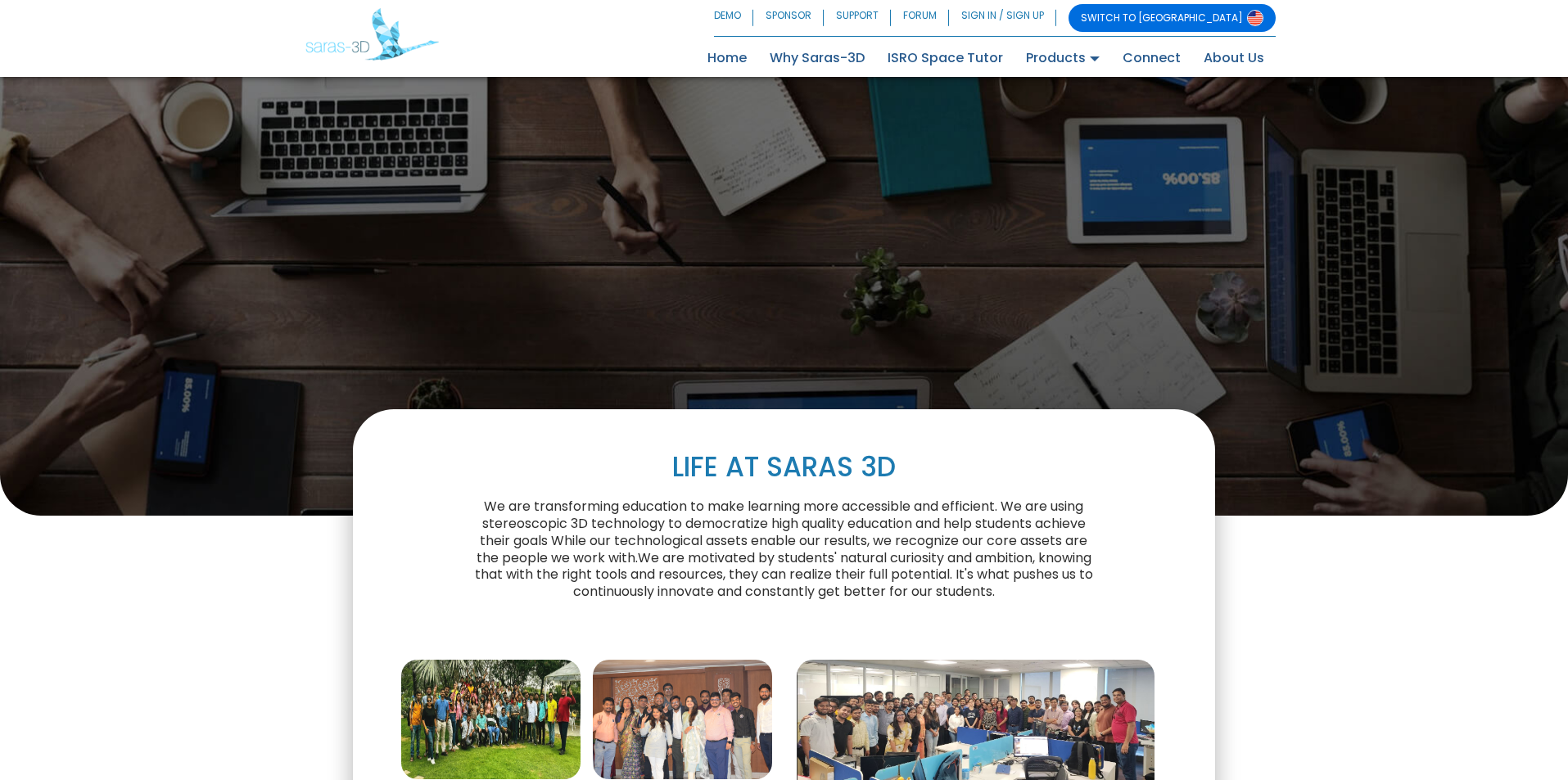
scroll to position [0, 0]
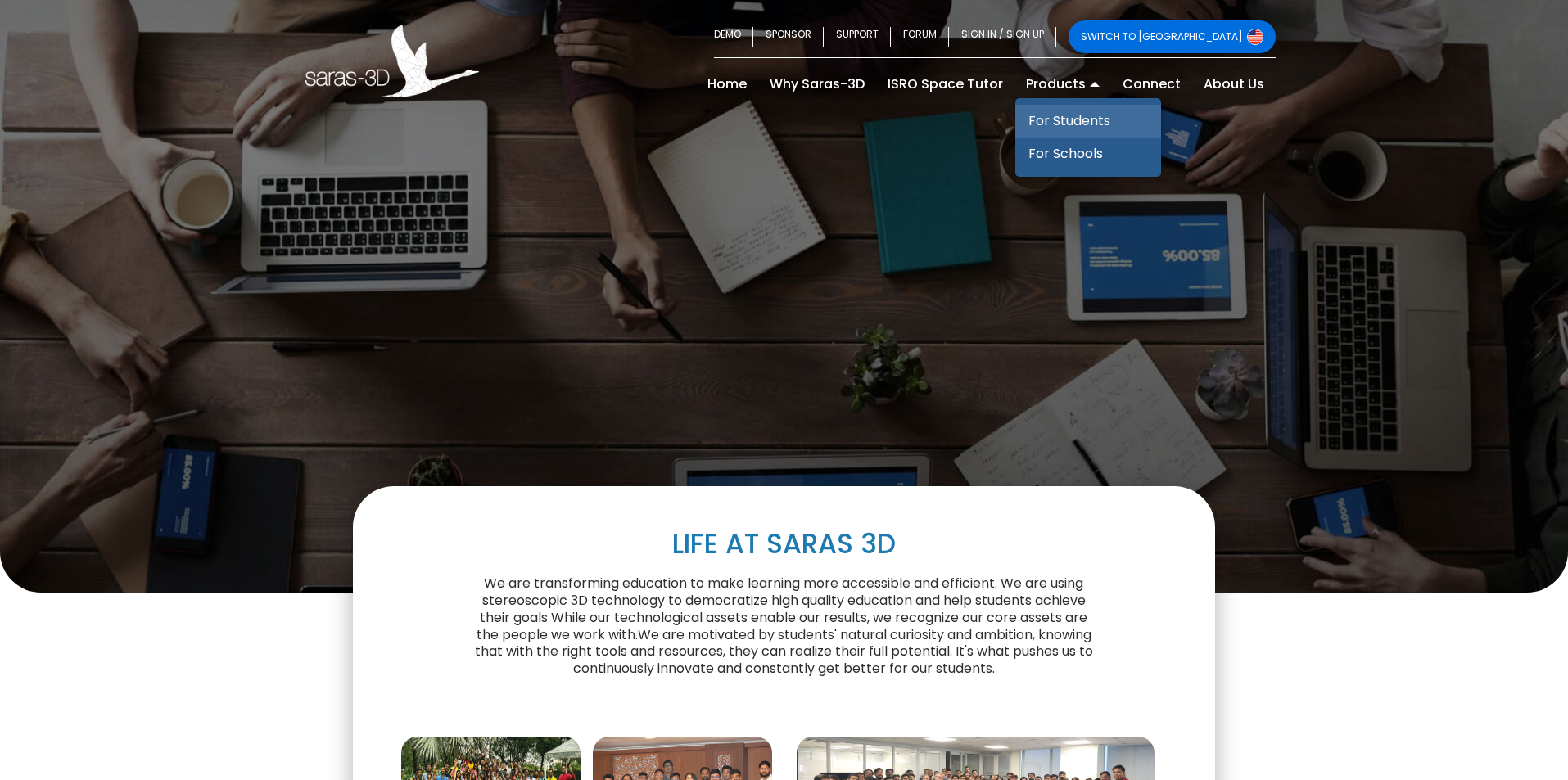
click at [1071, 123] on link "For Students" at bounding box center [1088, 121] width 146 height 33
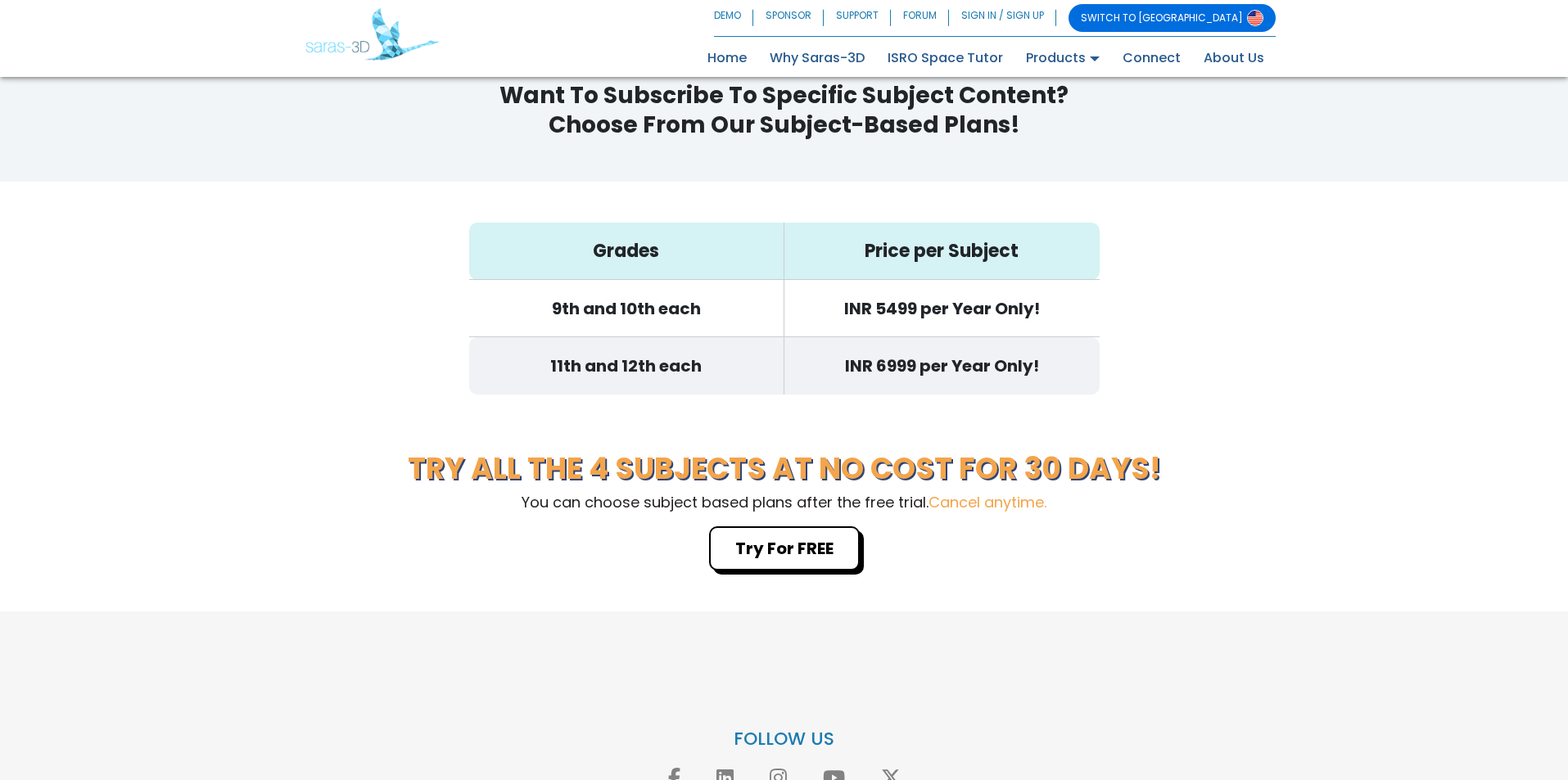
scroll to position [4973, 0]
